Goal: Information Seeking & Learning: Learn about a topic

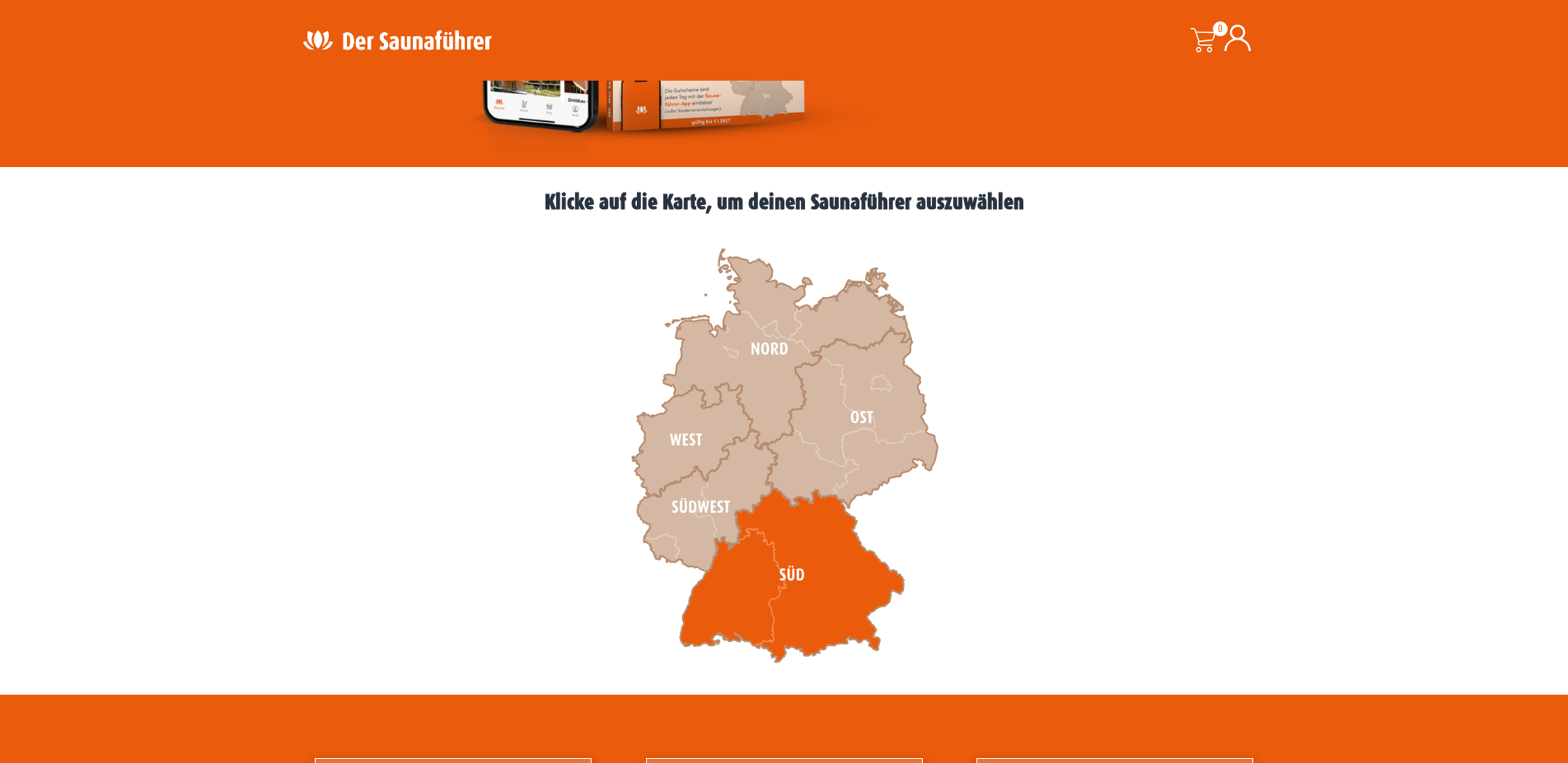
scroll to position [420, 0]
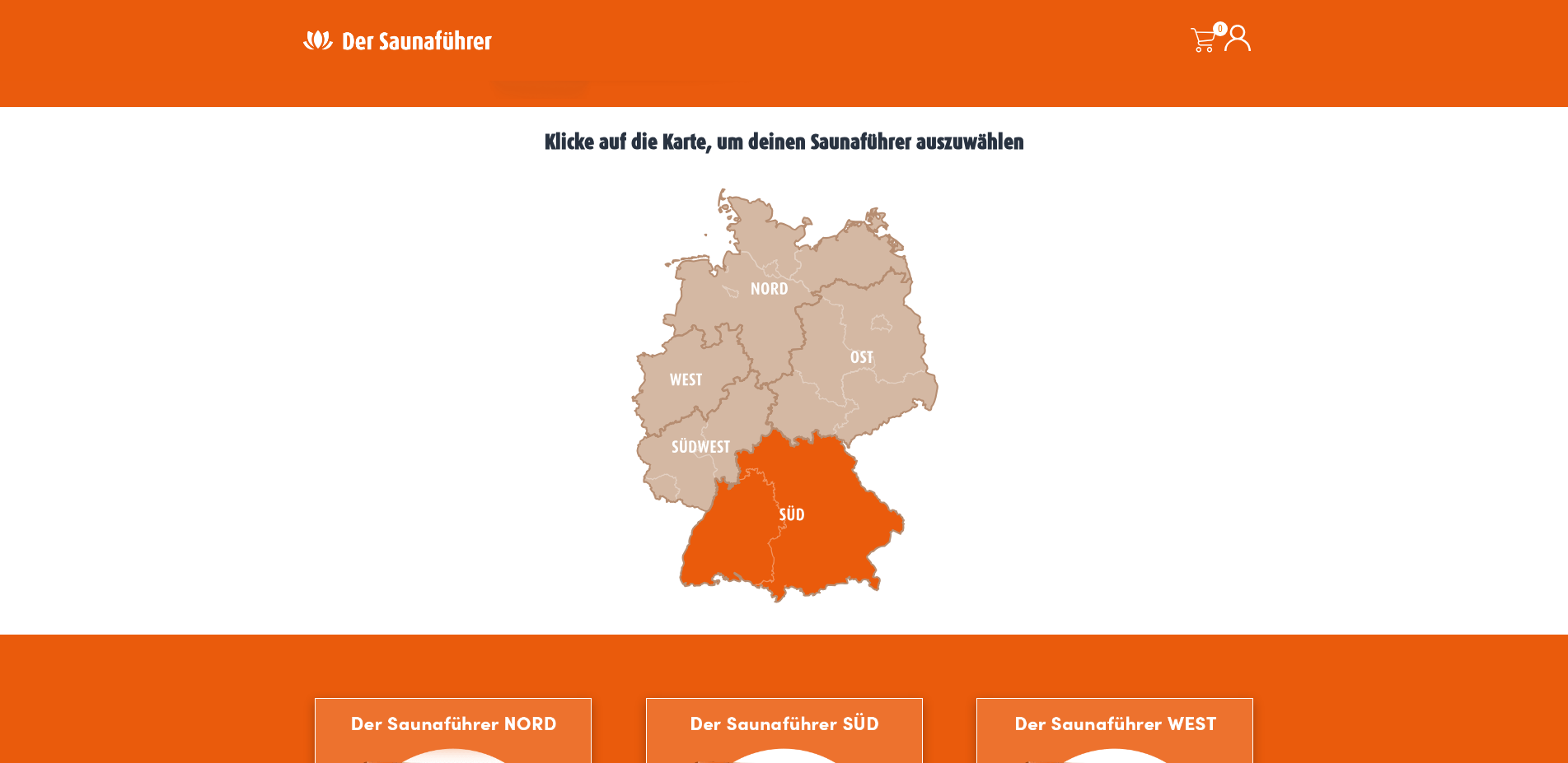
click at [743, 514] on icon at bounding box center [792, 515] width 224 height 175
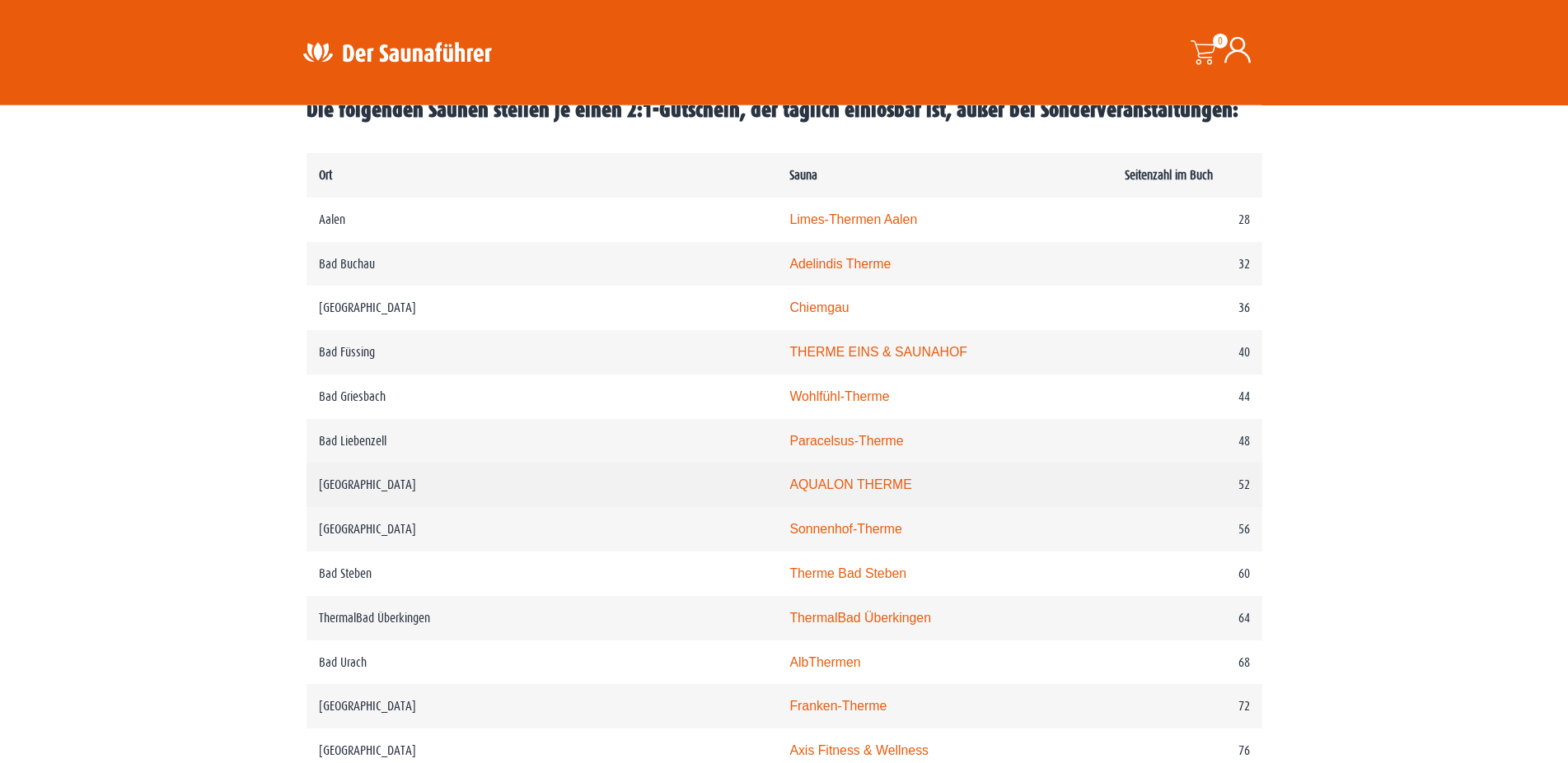
scroll to position [840, 0]
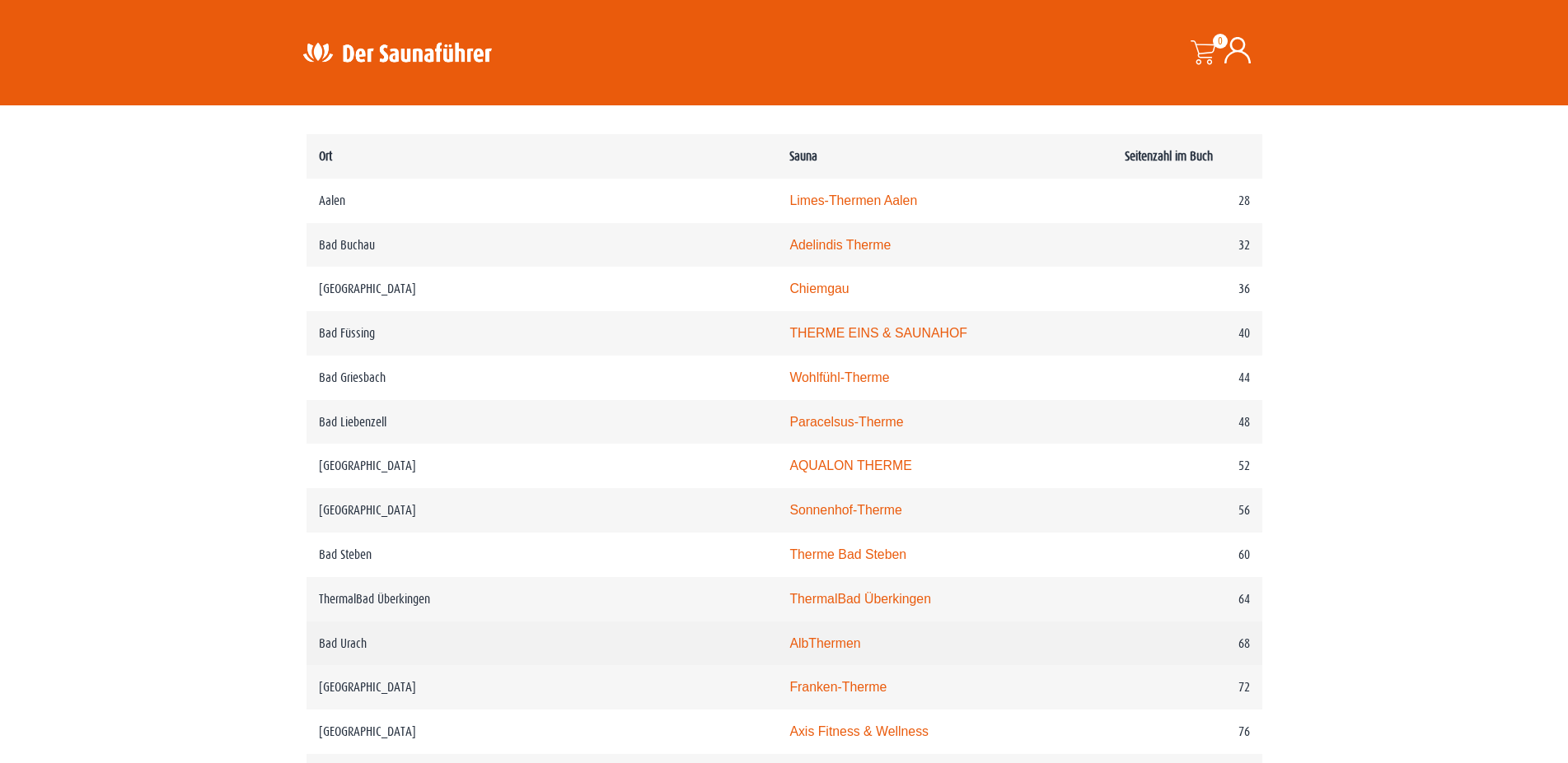
click at [789, 651] on link "AlbThermen" at bounding box center [825, 643] width 71 height 14
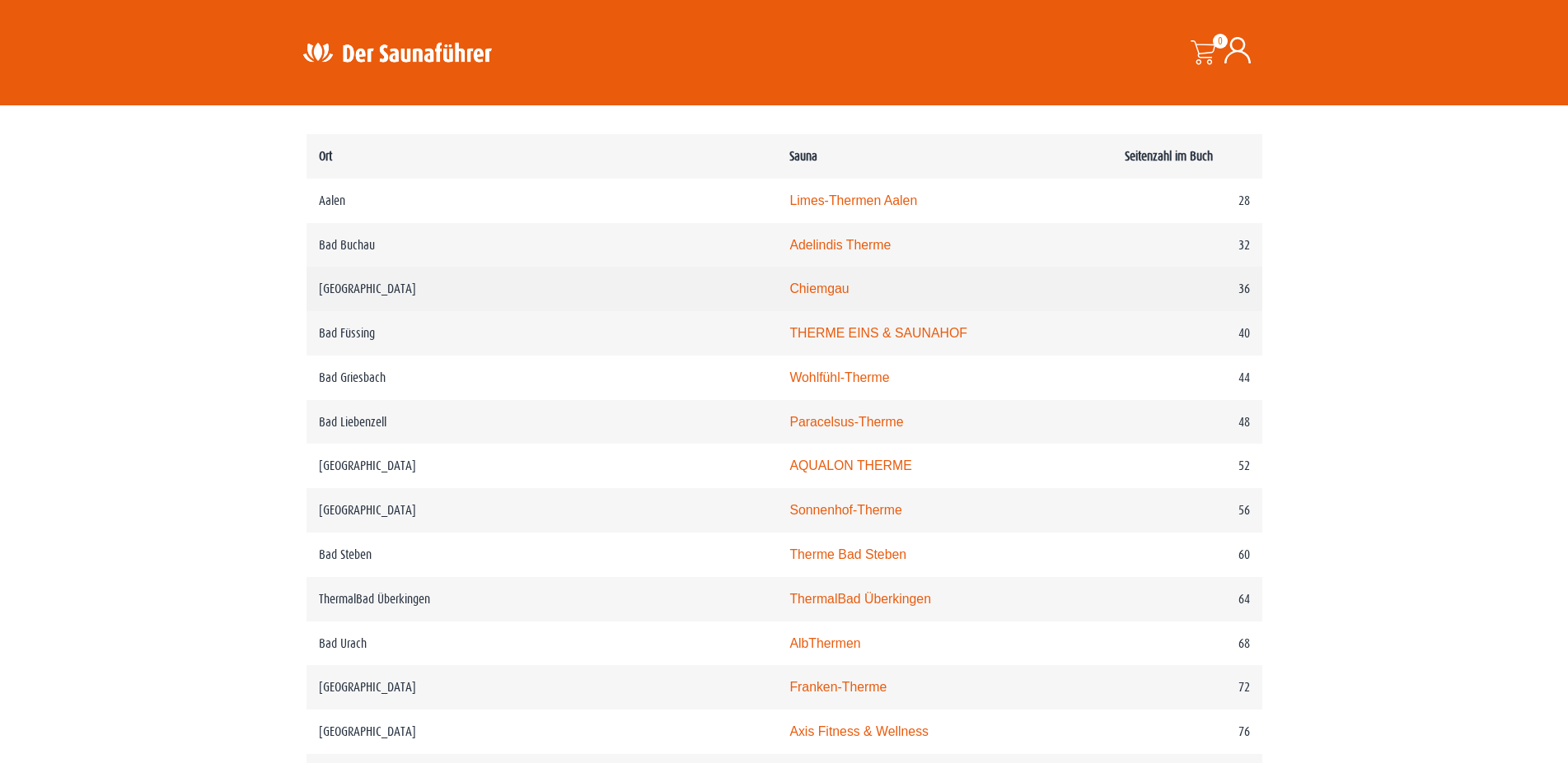
click at [789, 295] on link "Chiemgau" at bounding box center [819, 289] width 59 height 14
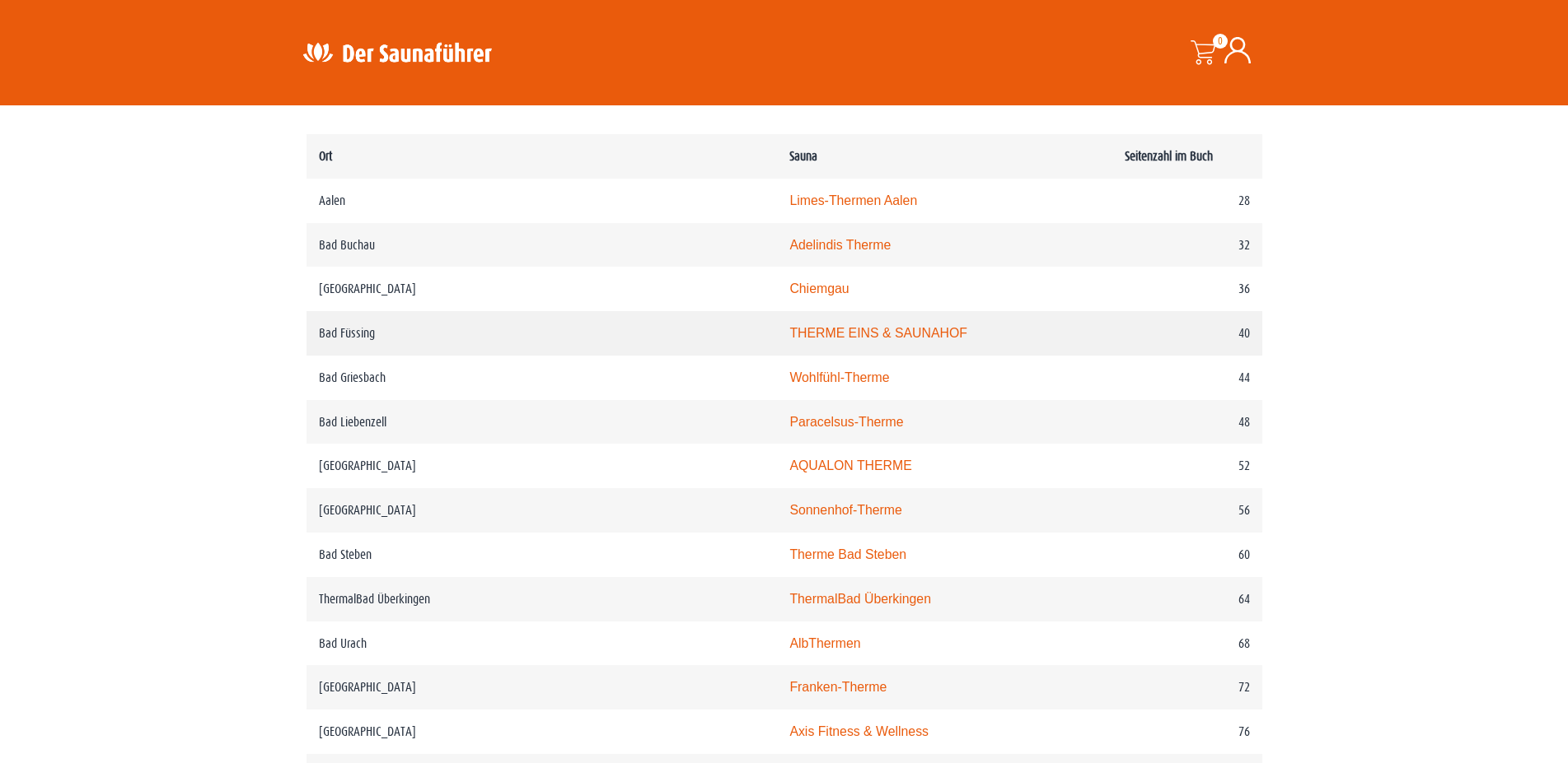
click at [789, 340] on link "THERME EINS & SAUNAHOF" at bounding box center [878, 333] width 177 height 14
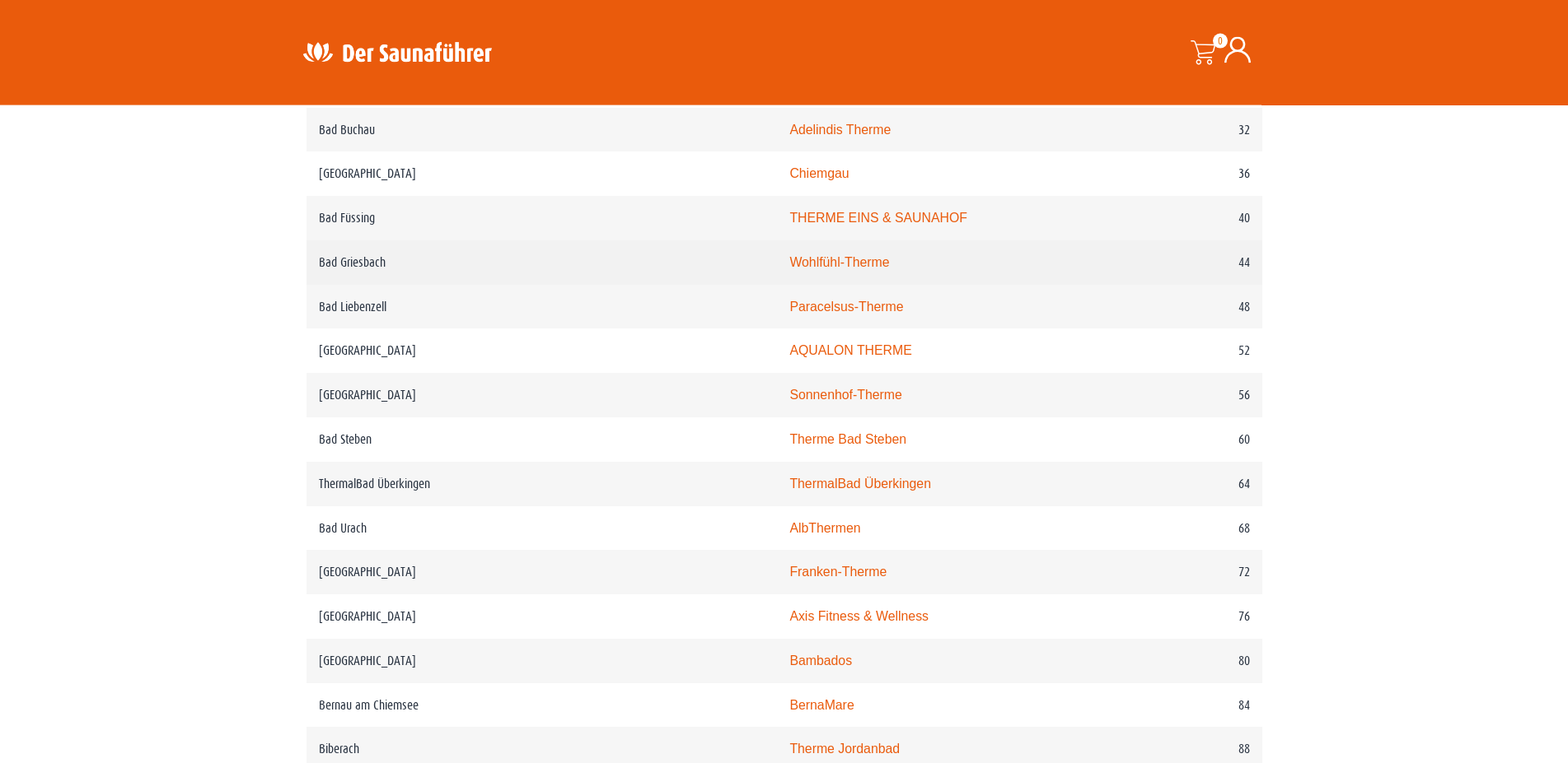
scroll to position [1008, 0]
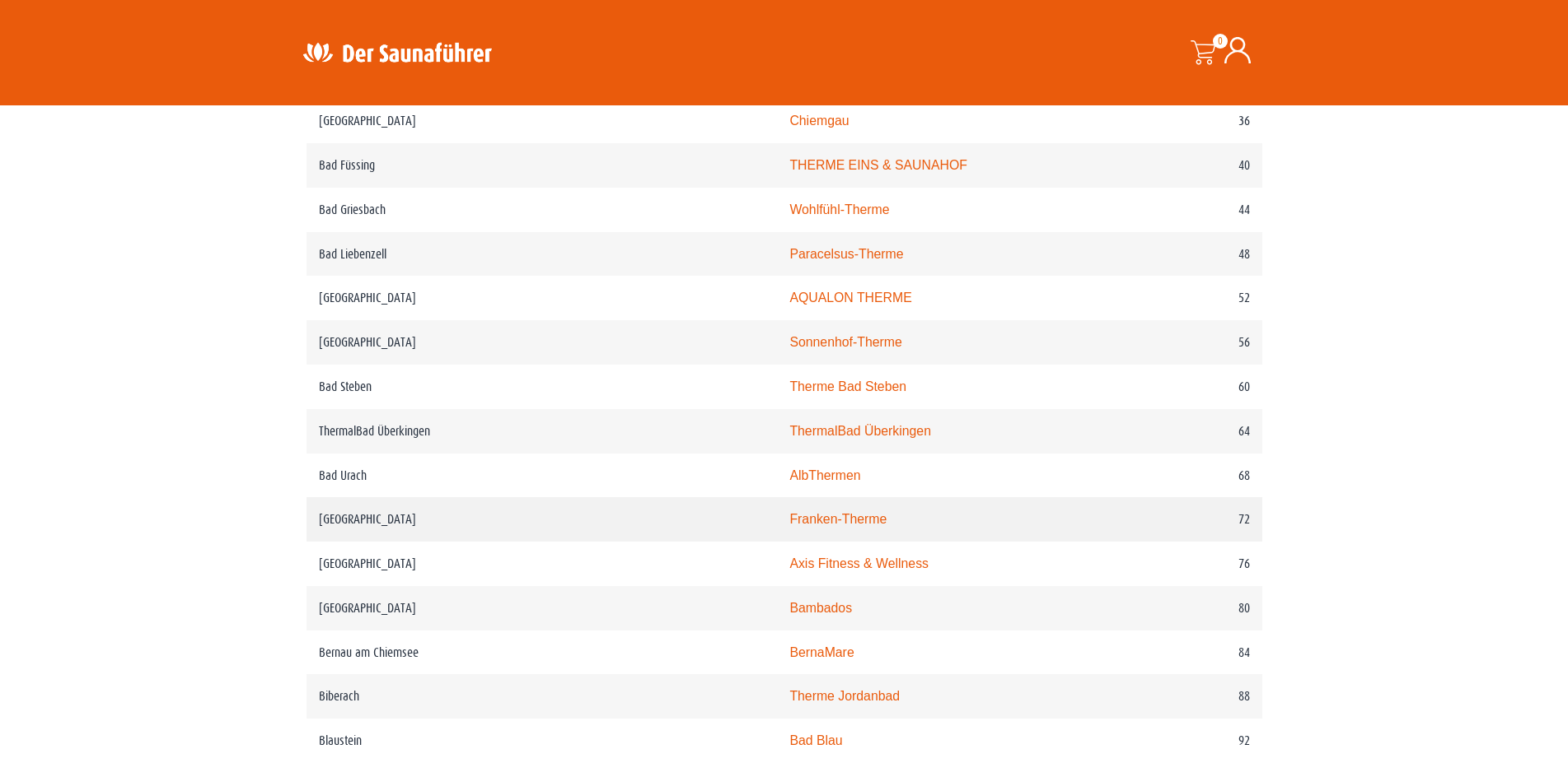
click at [789, 526] on link "Franken-Therme" at bounding box center [838, 519] width 97 height 14
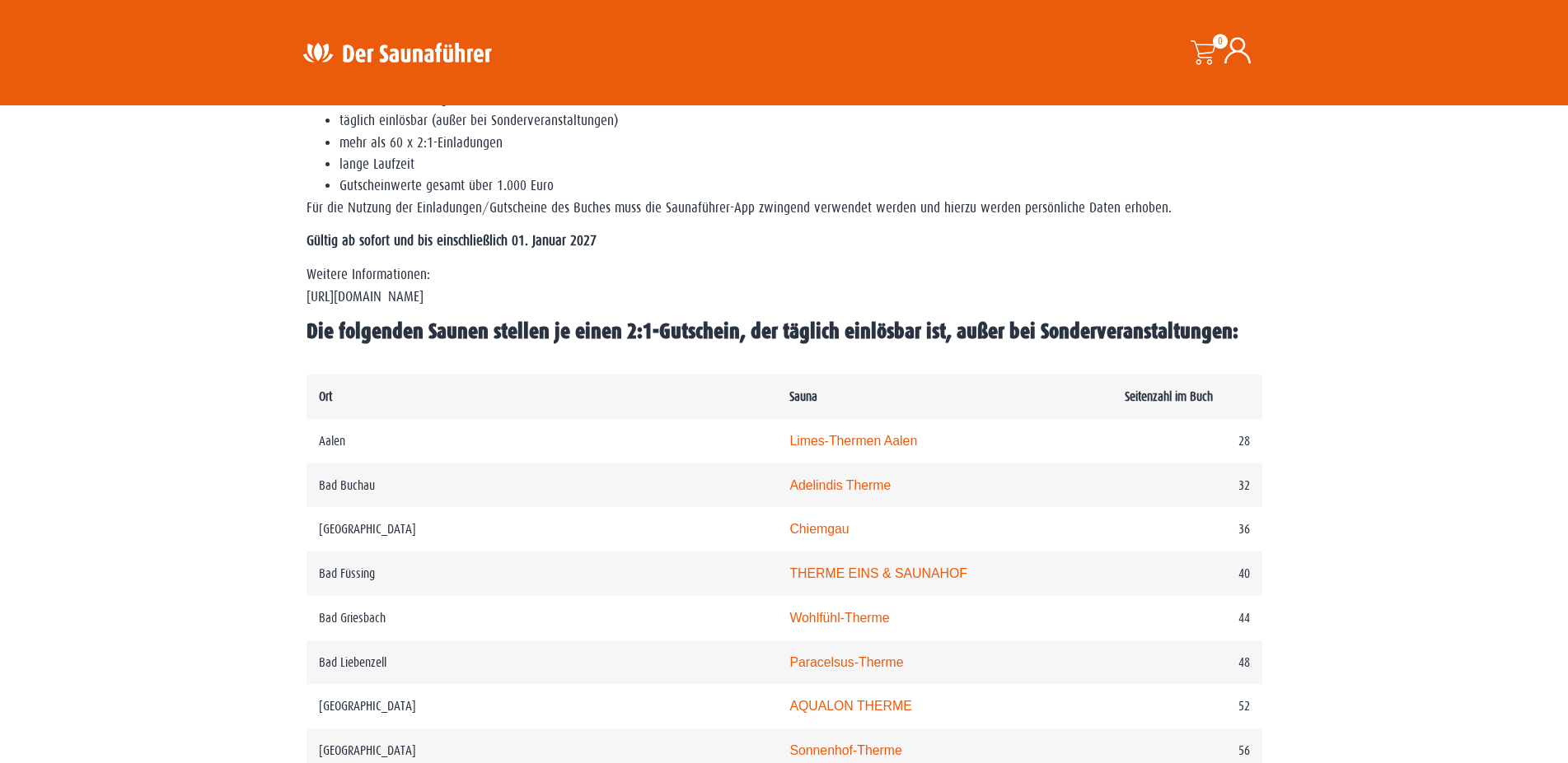
scroll to position [588, 0]
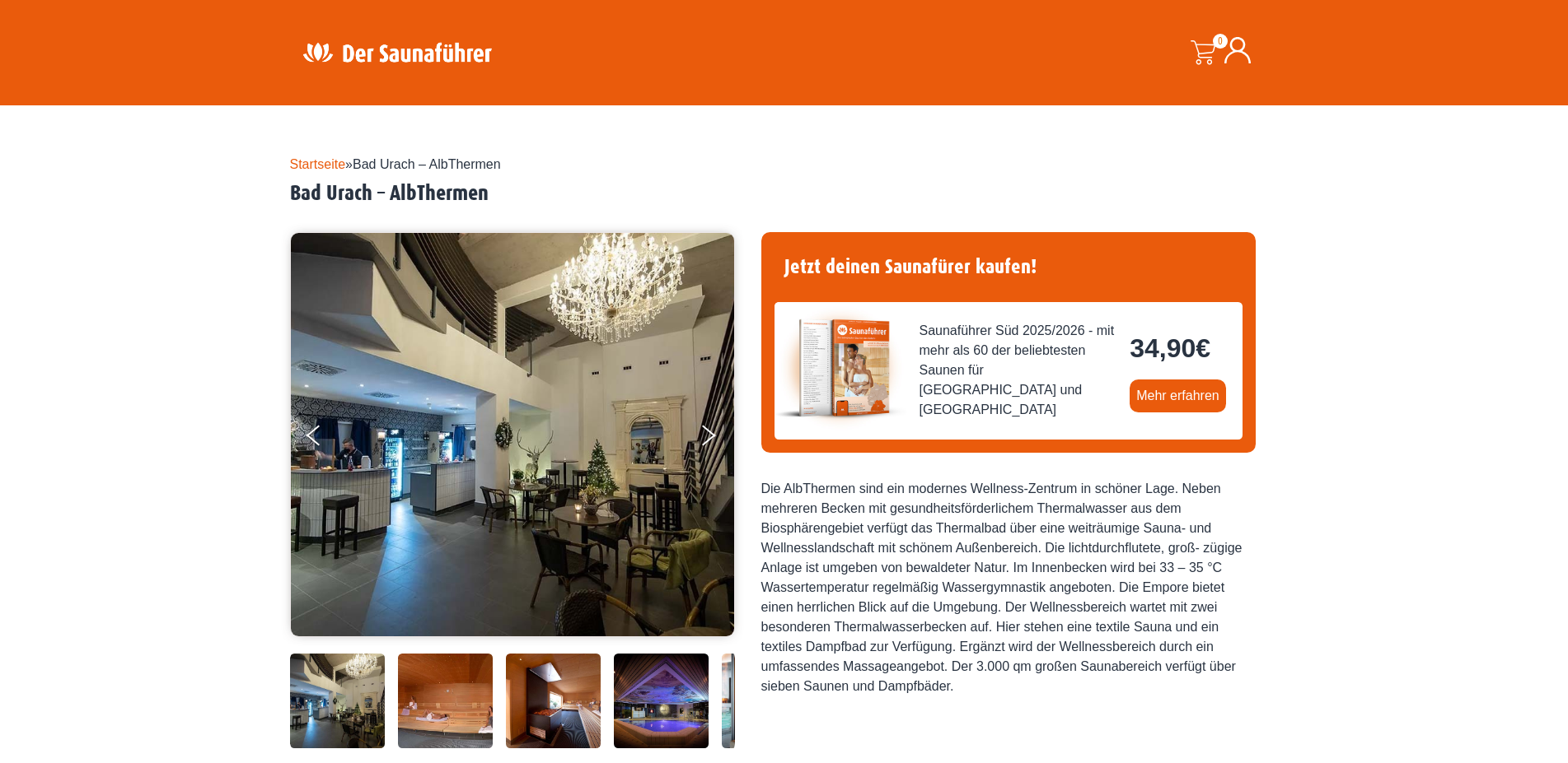
scroll to position [420, 0]
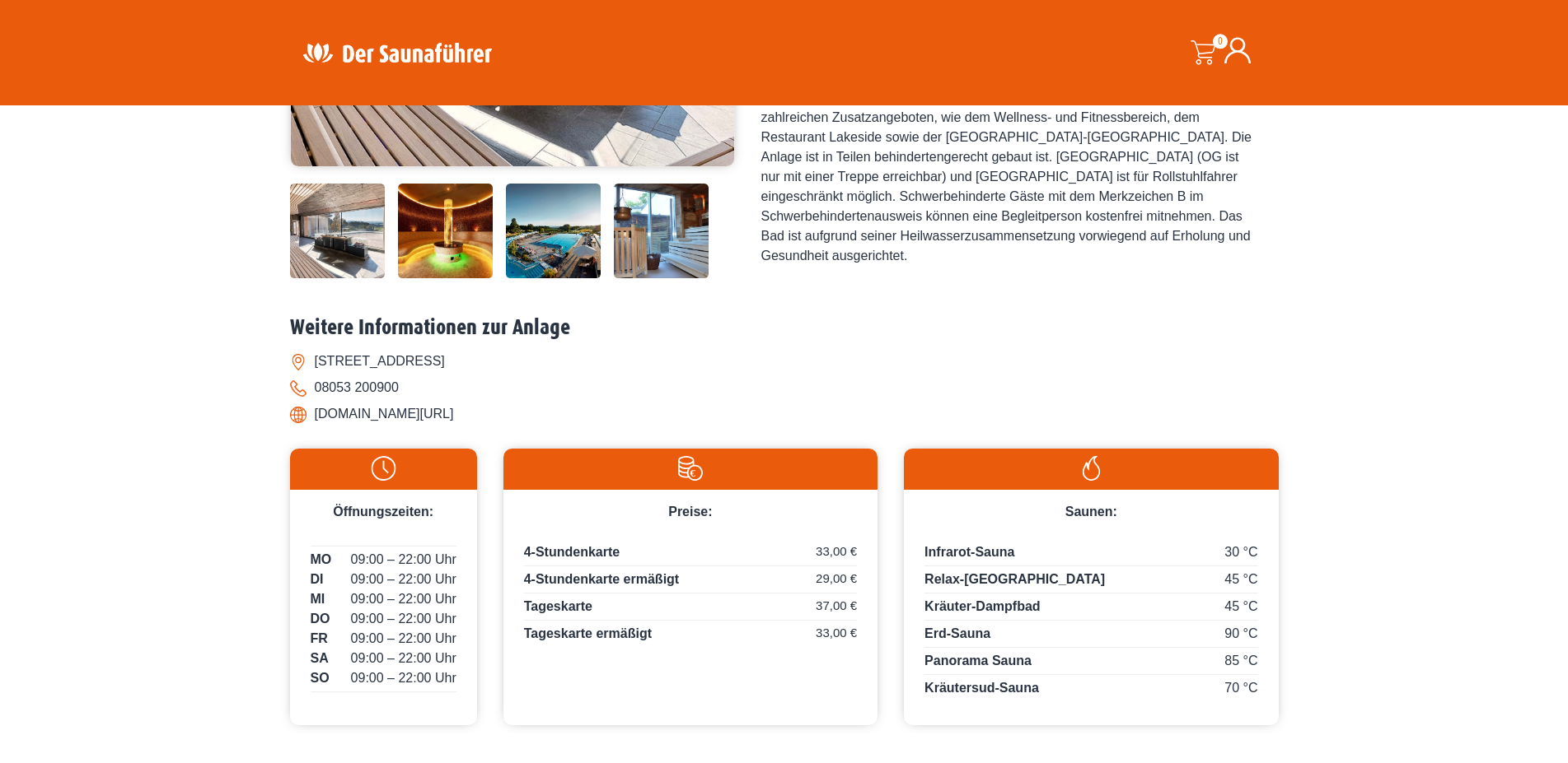
scroll to position [504, 0]
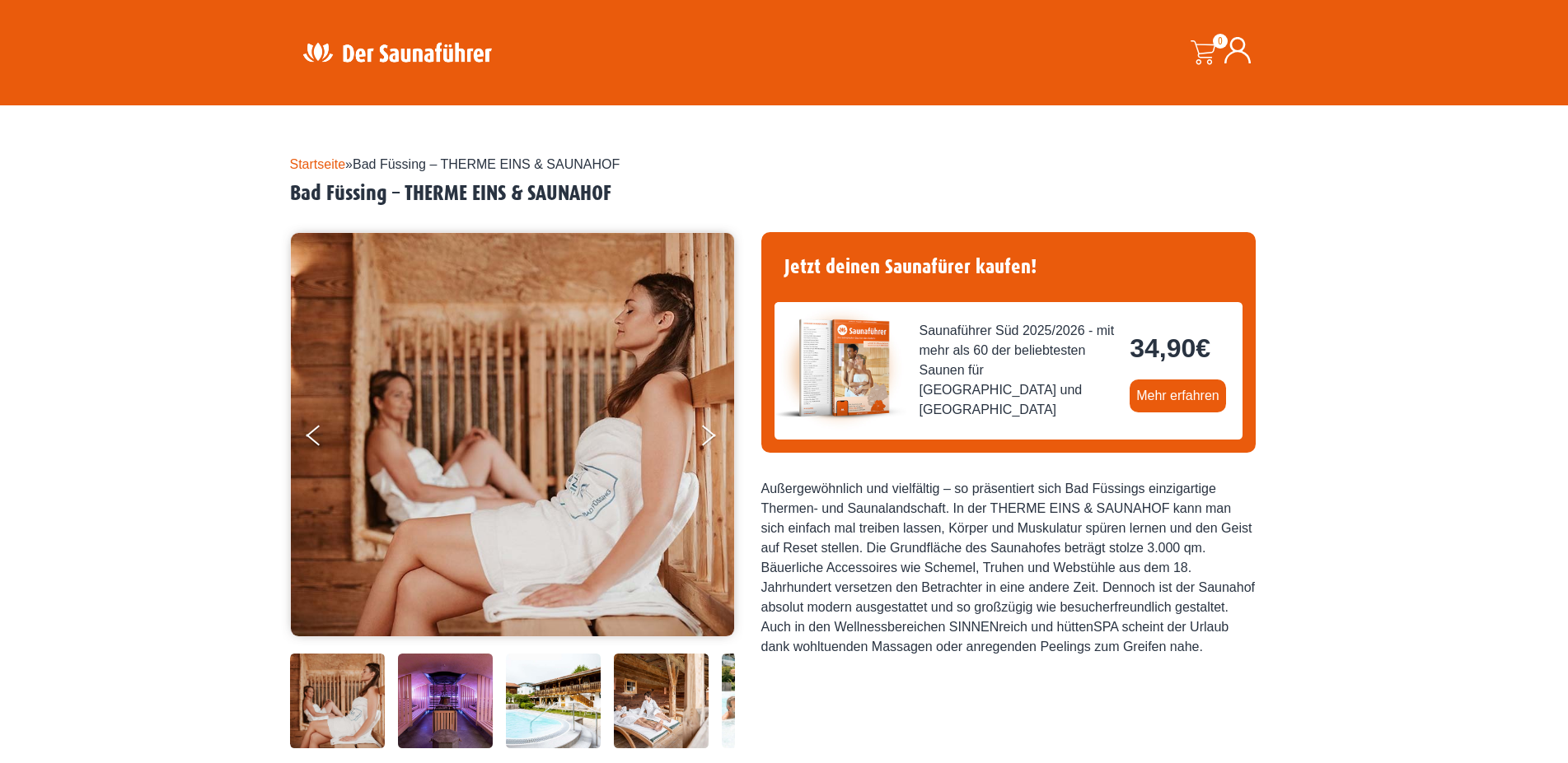
scroll to position [420, 0]
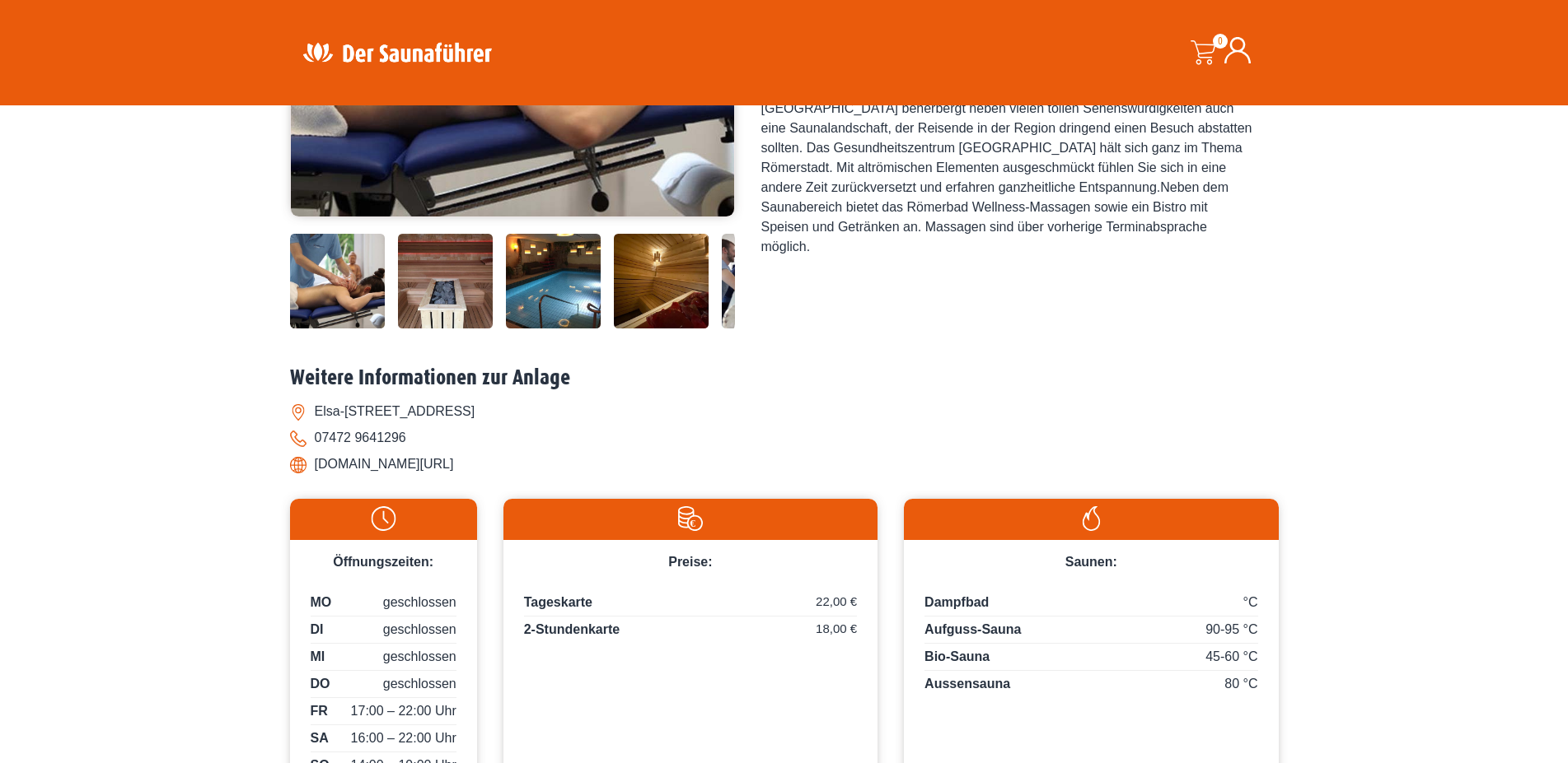
scroll to position [336, 0]
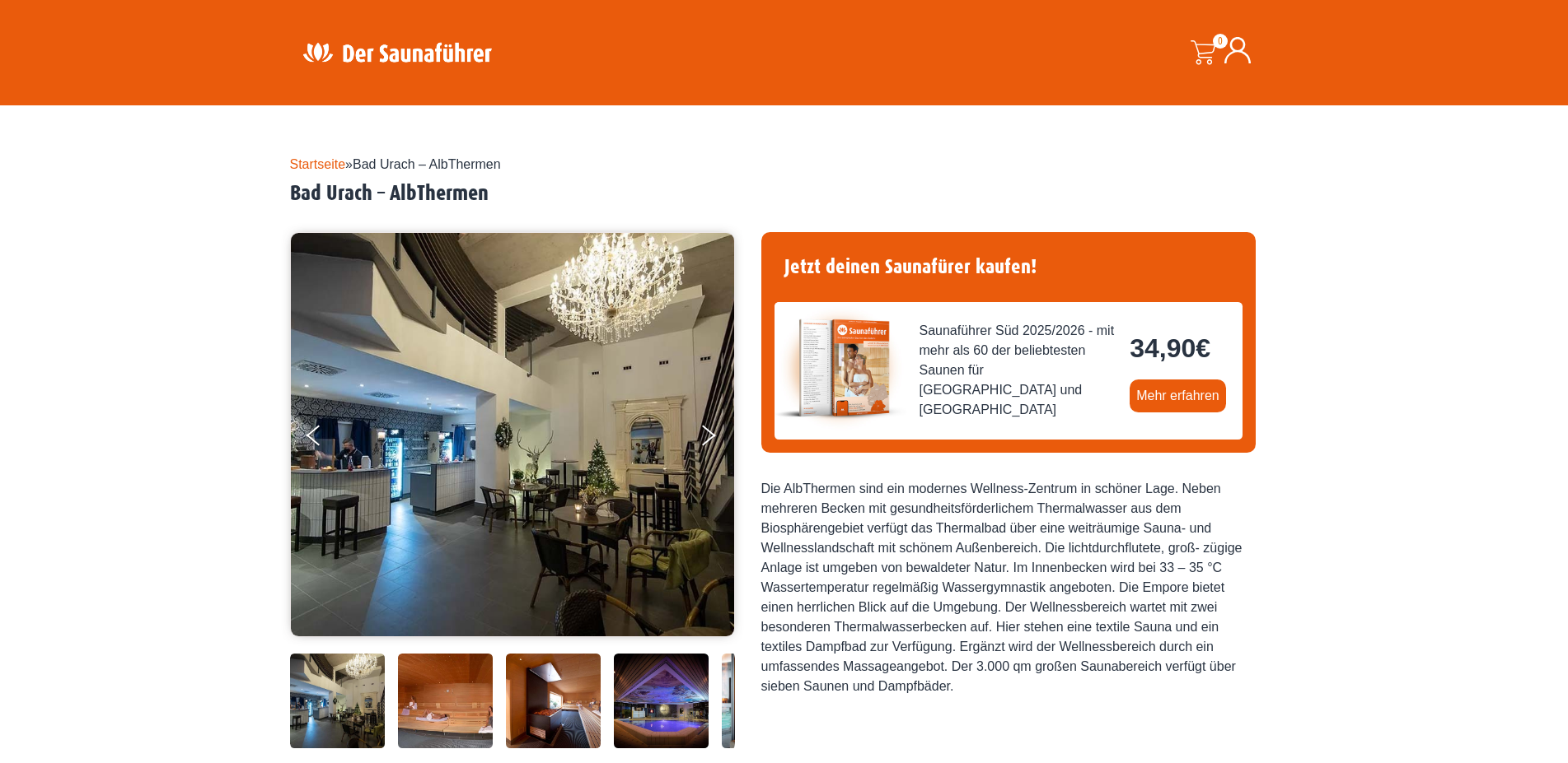
scroll to position [420, 0]
